Goal: Find specific page/section: Find specific page/section

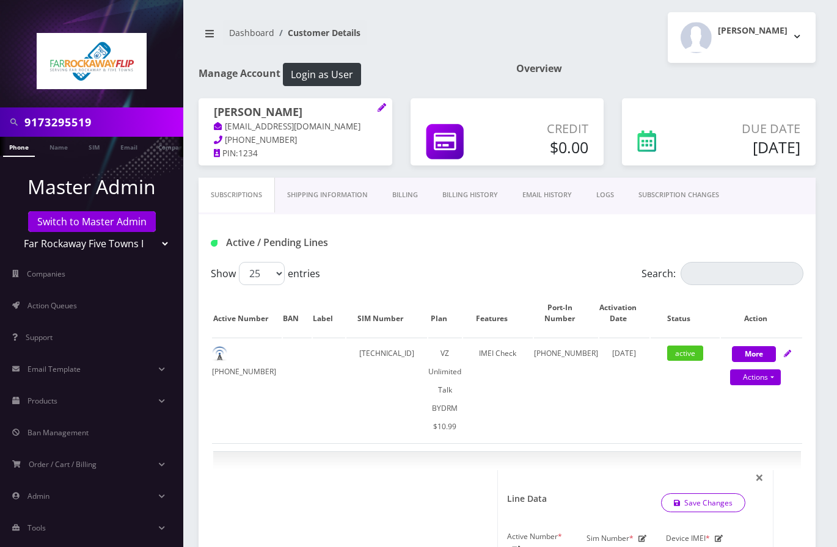
select select "469"
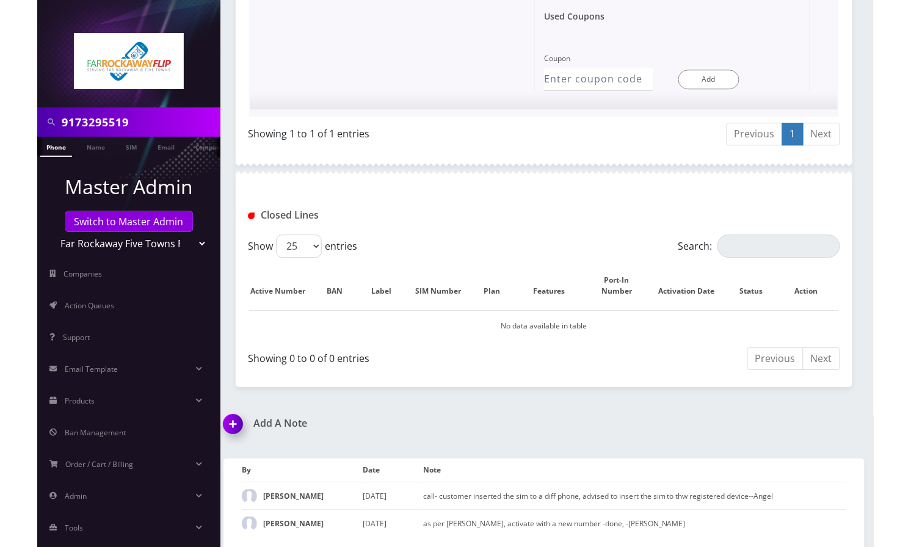
scroll to position [815, 0]
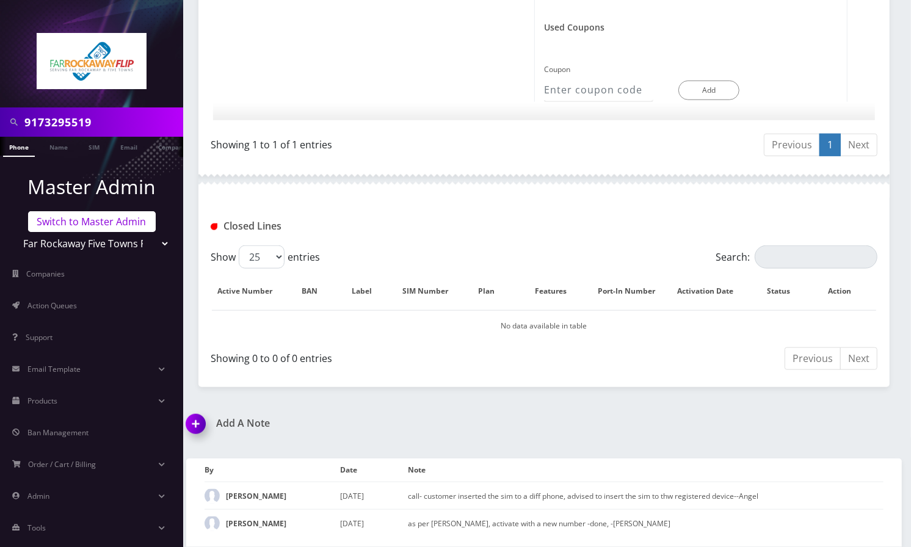
click at [93, 227] on link "Switch to Master Admin" at bounding box center [92, 221] width 128 height 21
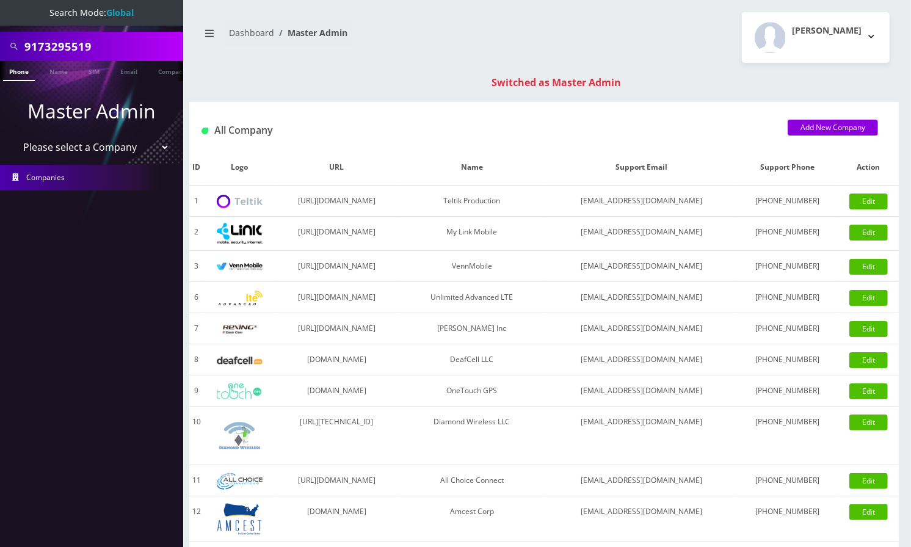
click at [69, 49] on input "9173295519" at bounding box center [102, 46] width 156 height 23
paste input "[PERSON_NAME]"
type input "[PERSON_NAME]"
click at [60, 67] on link "Name" at bounding box center [58, 71] width 31 height 20
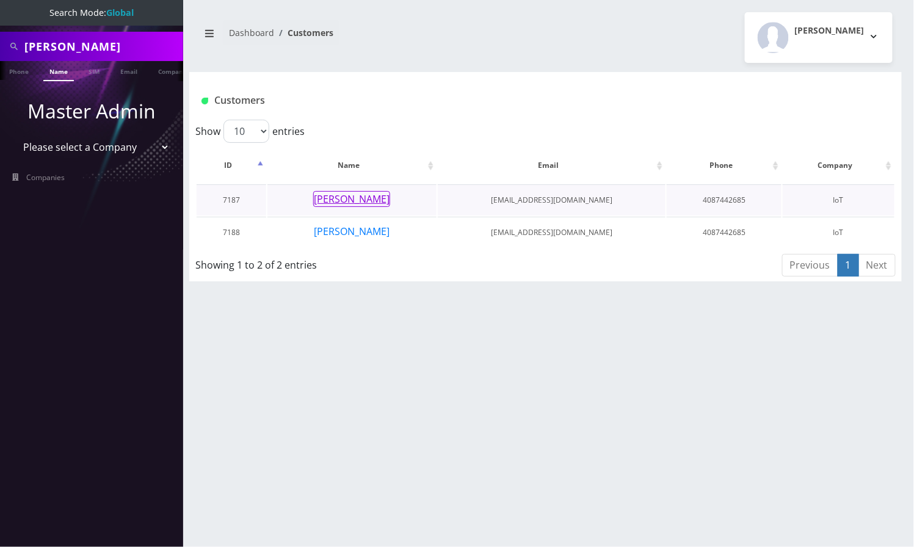
click at [366, 194] on button "[PERSON_NAME]" at bounding box center [351, 199] width 77 height 16
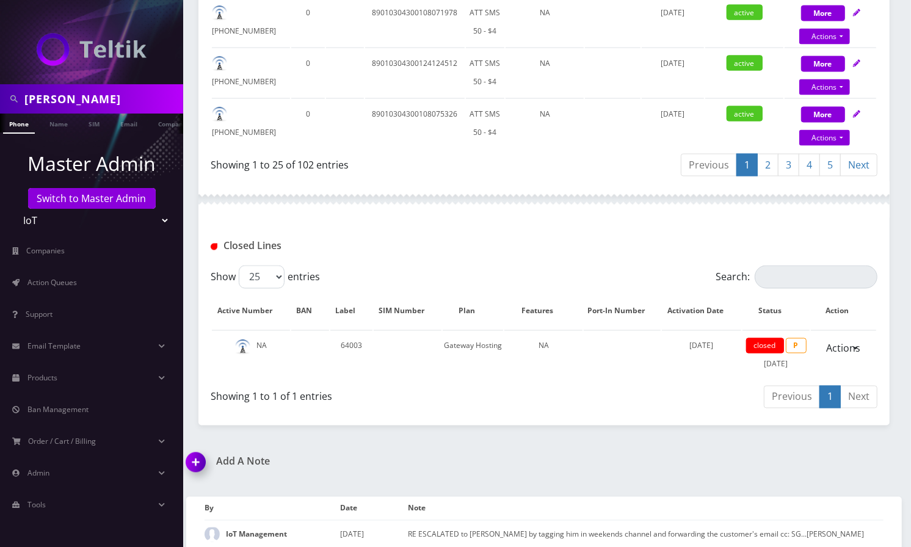
scroll to position [1541, 0]
